Goal: Task Accomplishment & Management: Manage account settings

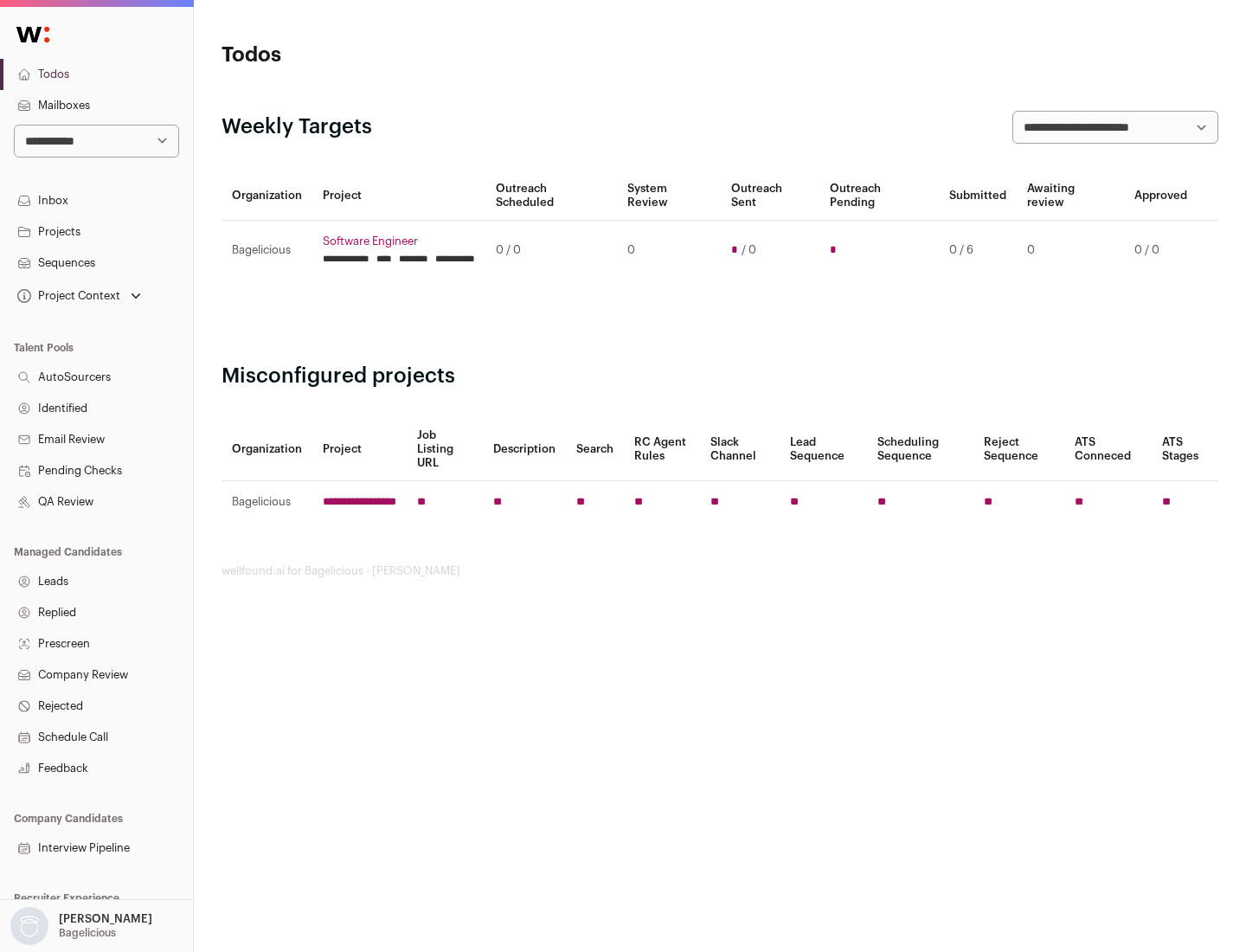
click at [96, 231] on link "Projects" at bounding box center [97, 232] width 193 height 31
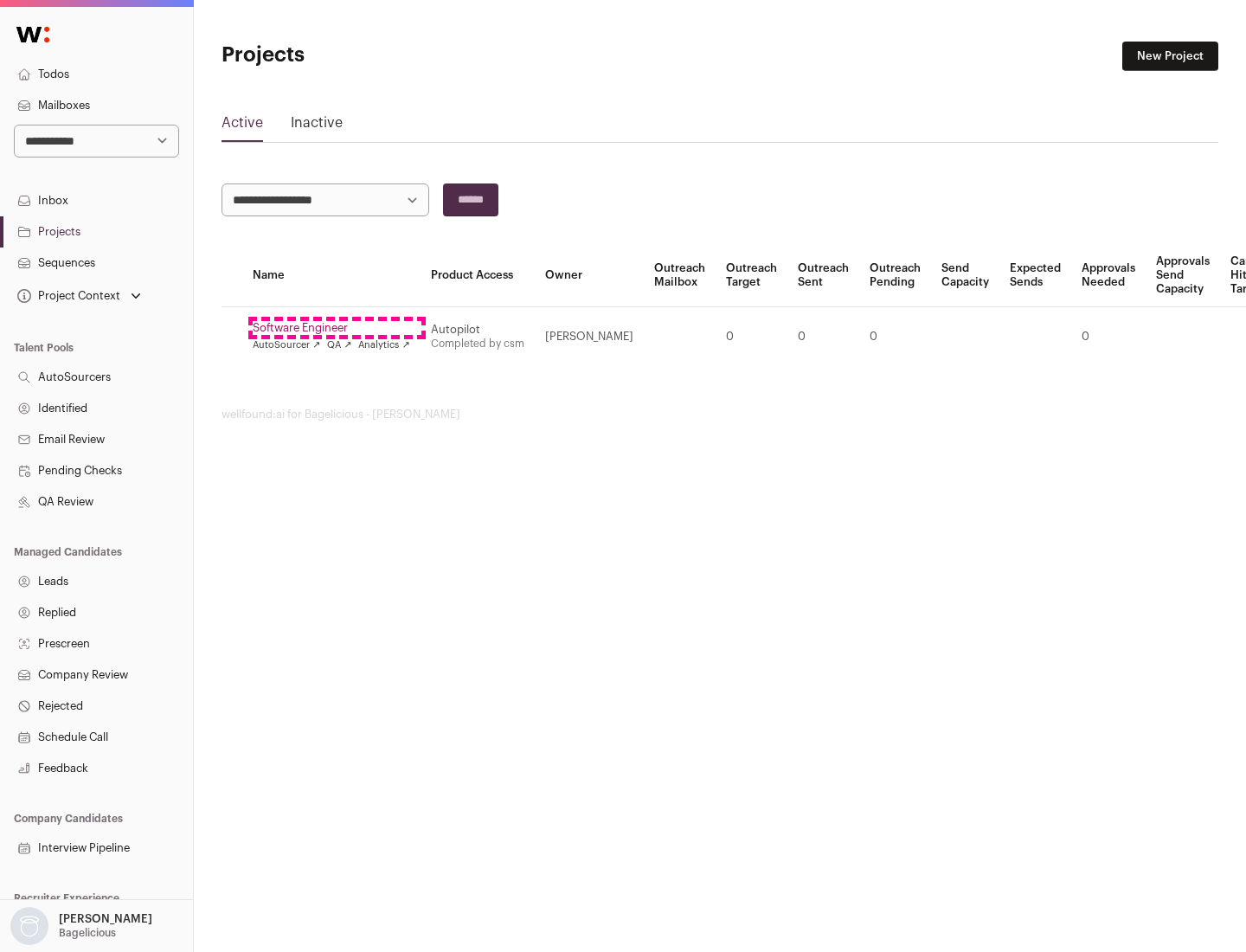
click at [337, 328] on link "Software Engineer" at bounding box center [331, 327] width 158 height 14
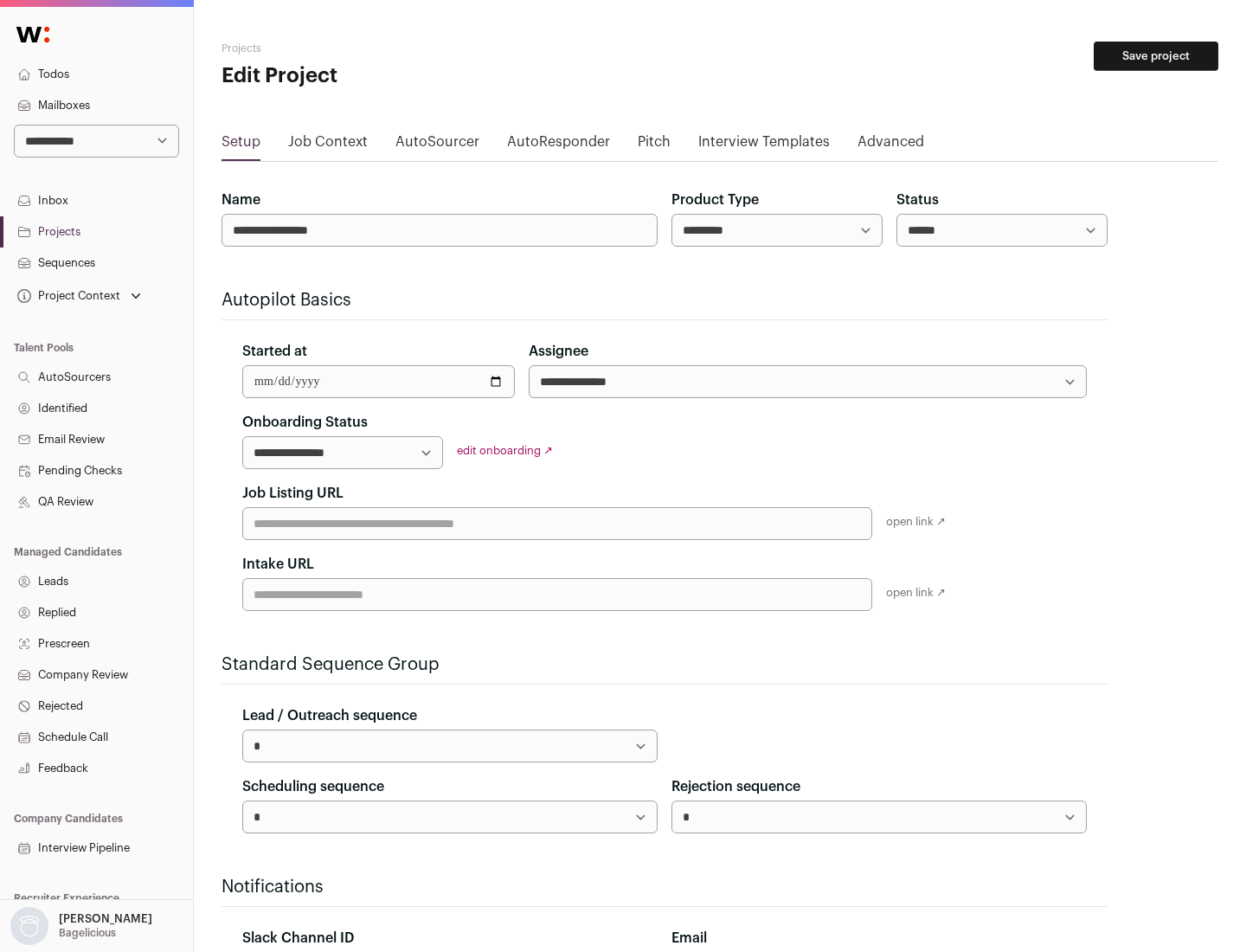
click at [1156, 56] on button "Save project" at bounding box center [1156, 55] width 125 height 29
